Goal: Information Seeking & Learning: Check status

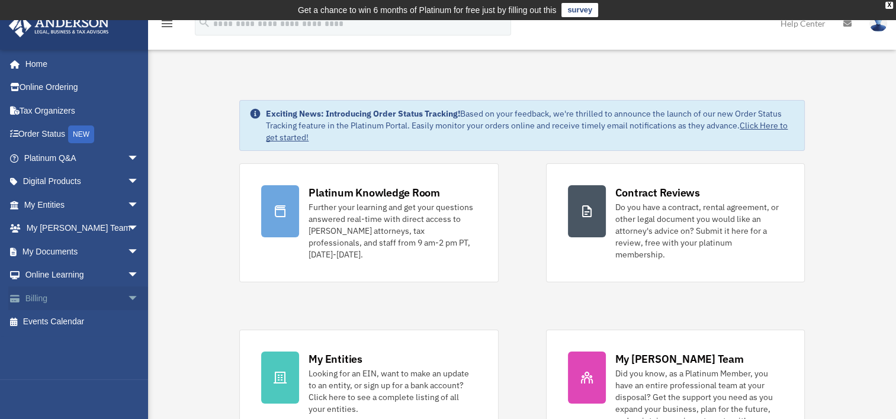
click at [41, 298] on link "Billing arrow_drop_down" at bounding box center [82, 299] width 149 height 24
click at [127, 300] on span "arrow_drop_down" at bounding box center [139, 299] width 24 height 24
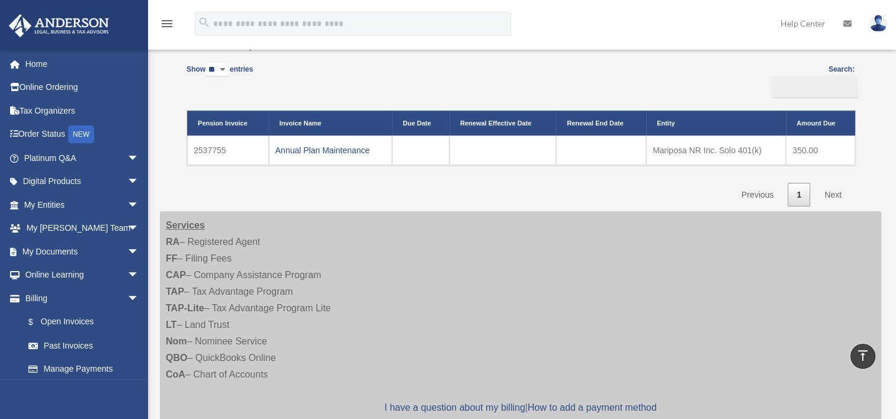
scroll to position [308, 0]
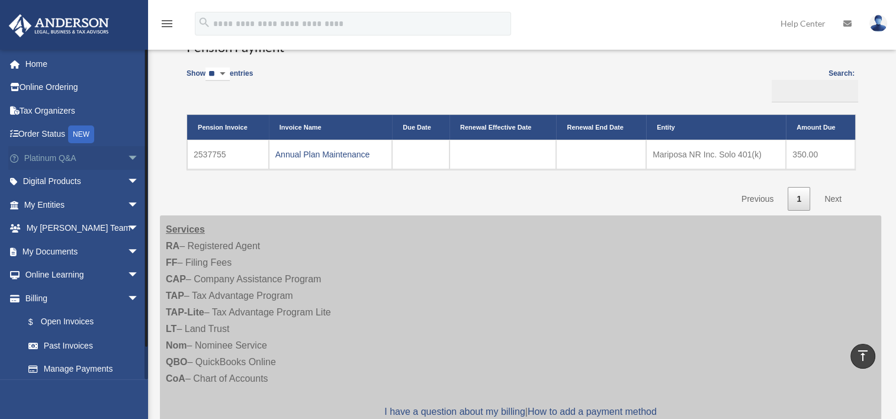
click at [127, 155] on span "arrow_drop_down" at bounding box center [139, 158] width 24 height 24
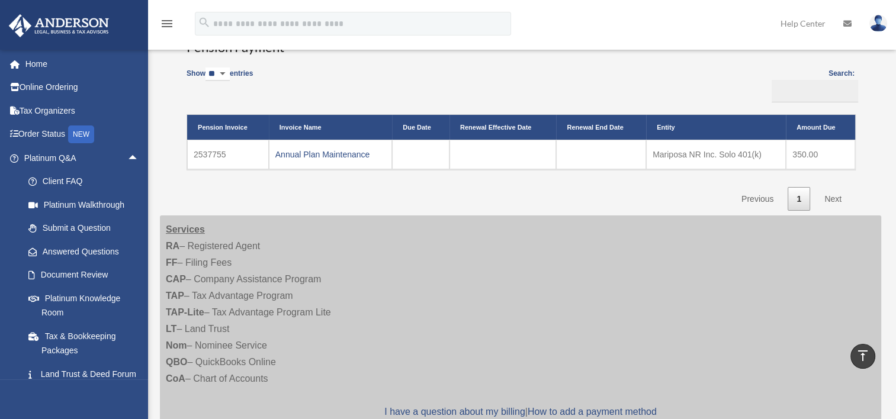
drag, startPoint x: 160, startPoint y: 190, endPoint x: 185, endPoint y: 80, distance: 112.9
click at [343, 71] on div "Show ** ** ** *** entries Search: Pension Invoice Invoice Name Due Date Renewal…" at bounding box center [521, 136] width 668 height 149
click at [94, 251] on link "Answered Questions" at bounding box center [87, 252] width 140 height 24
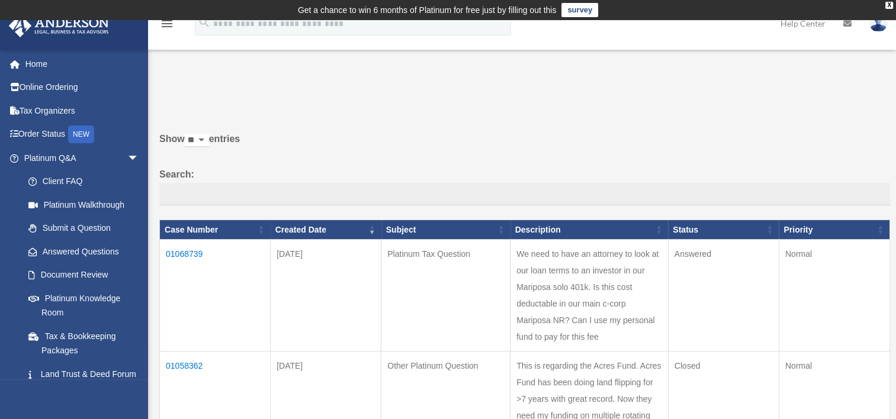
click at [195, 254] on td "01068739" at bounding box center [215, 296] width 111 height 112
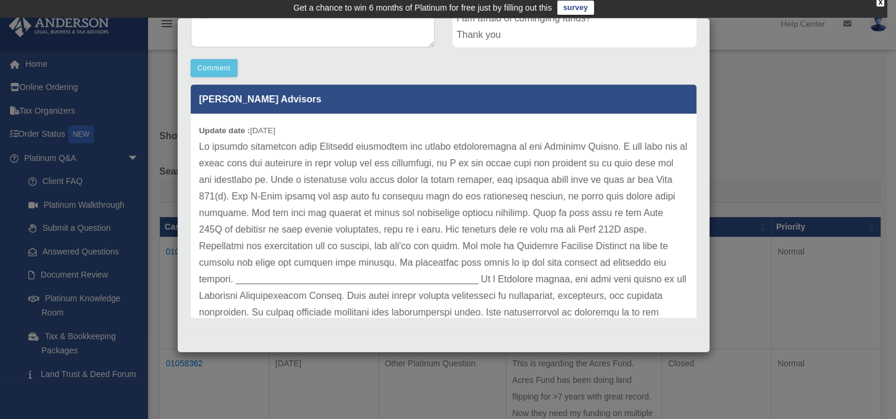
scroll to position [8, 0]
